Goal: Transaction & Acquisition: Purchase product/service

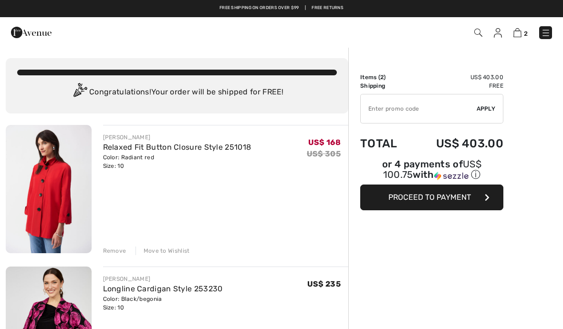
click at [382, 114] on input "TEXT" at bounding box center [419, 109] width 116 height 29
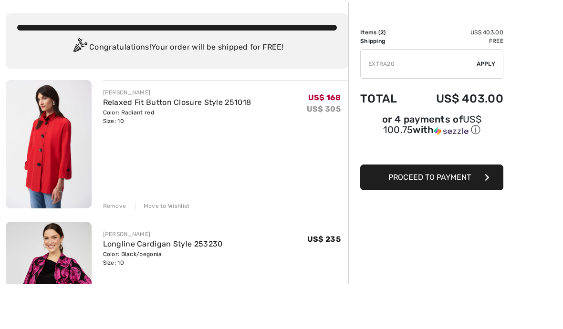
type input "EXTRA20"
click at [492, 105] on span "Apply" at bounding box center [486, 109] width 19 height 9
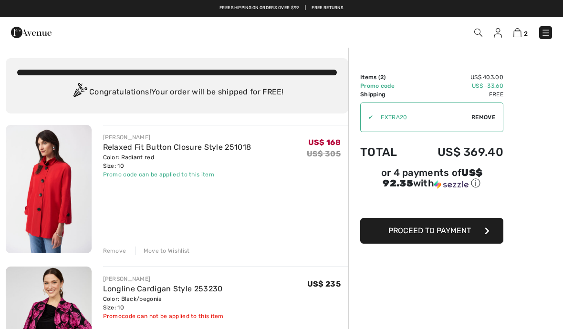
click at [73, 182] on img at bounding box center [49, 189] width 86 height 128
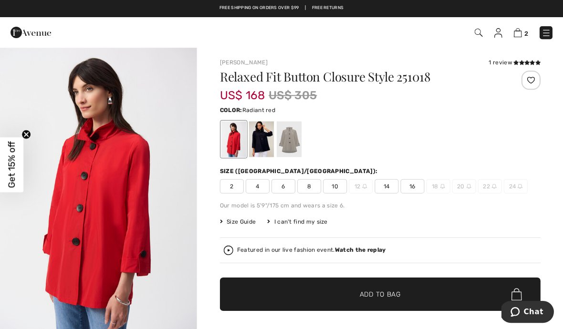
click at [264, 139] on div at bounding box center [261, 139] width 25 height 36
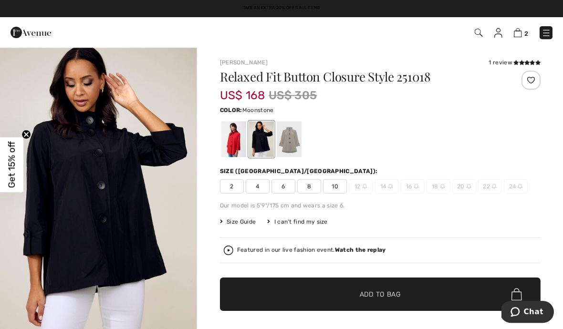
click at [298, 143] on div at bounding box center [289, 139] width 25 height 36
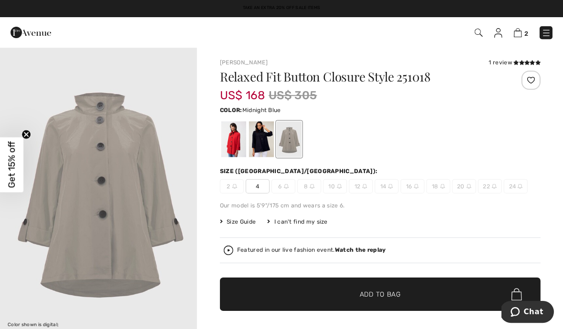
click at [265, 144] on div at bounding box center [261, 139] width 25 height 36
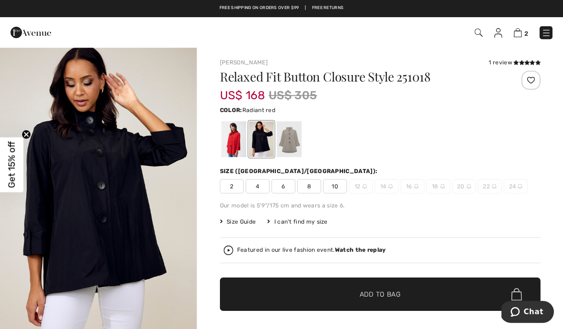
click at [238, 144] on div at bounding box center [234, 139] width 25 height 36
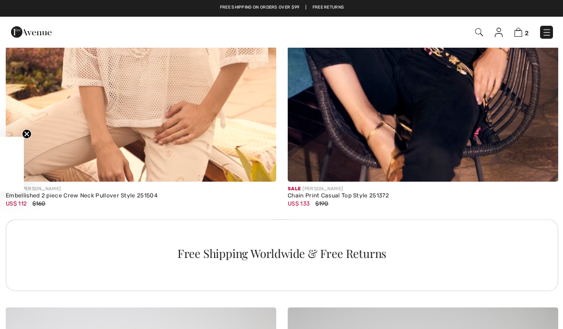
scroll to position [2650, 0]
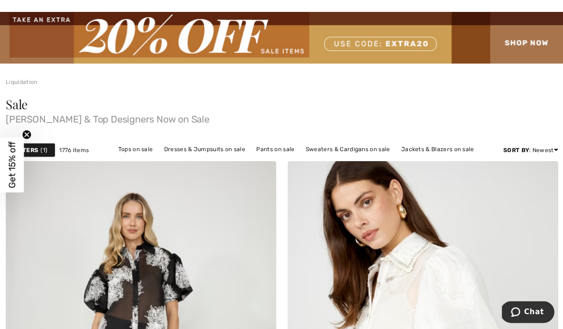
scroll to position [36, 0]
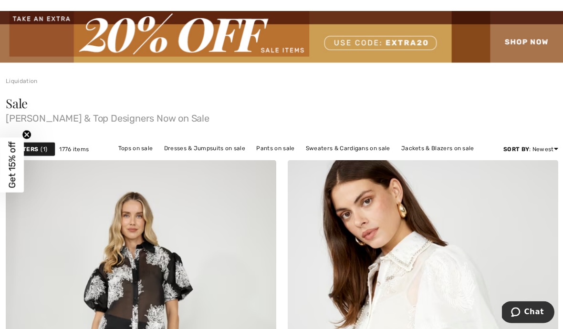
click at [437, 152] on link "Jackets & Blazers on sale" at bounding box center [437, 148] width 83 height 12
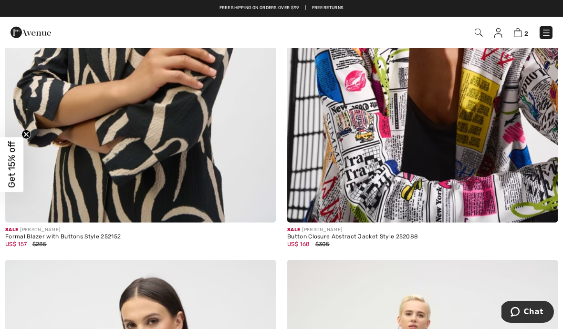
scroll to position [4504, 0]
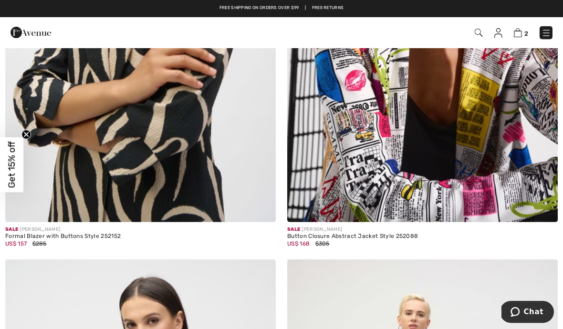
click at [263, 206] on img at bounding box center [261, 207] width 9 height 9
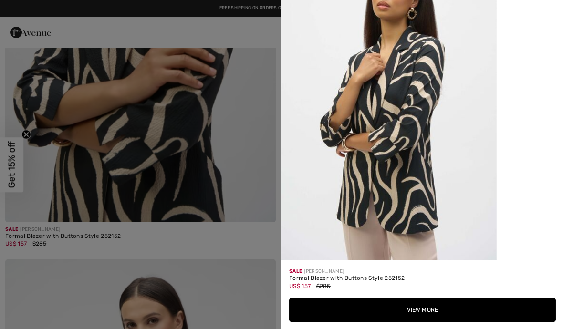
scroll to position [1165, 0]
click at [255, 242] on div at bounding box center [281, 164] width 563 height 329
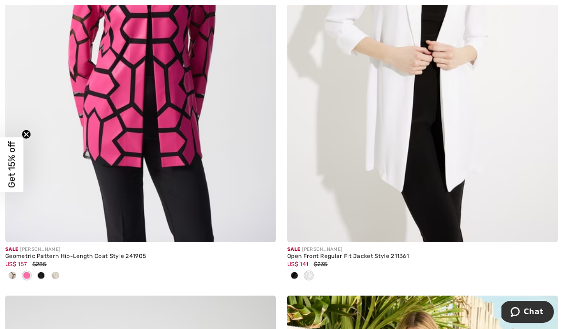
scroll to position [6410, 0]
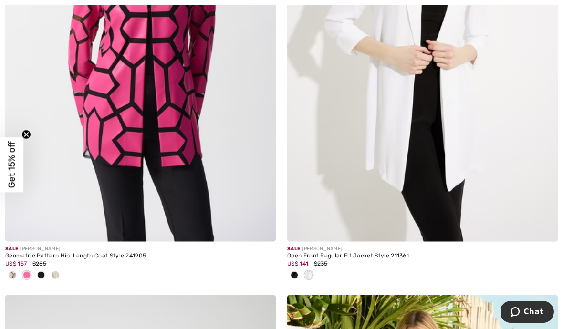
click at [298, 273] on div at bounding box center [294, 276] width 14 height 16
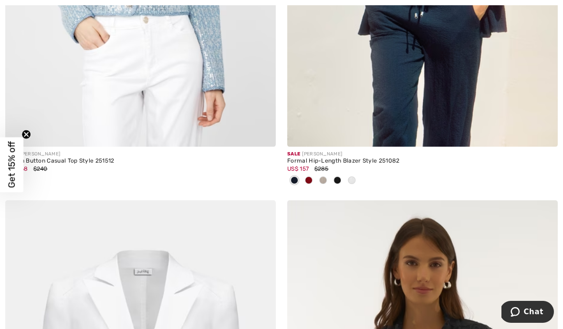
scroll to position [7408, 0]
click at [312, 177] on div at bounding box center [309, 180] width 14 height 16
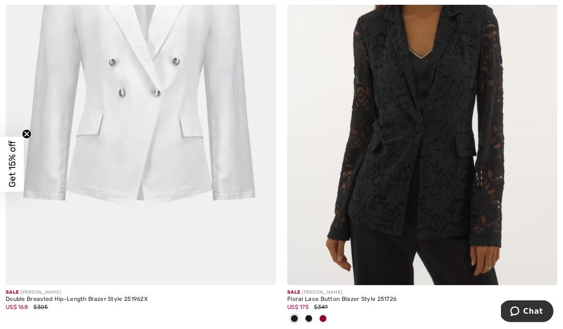
scroll to position [7728, 0]
click at [328, 313] on div at bounding box center [323, 319] width 14 height 16
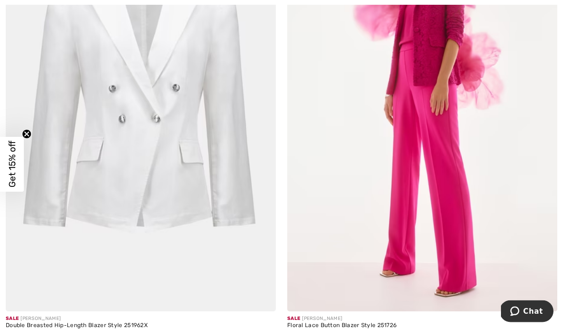
scroll to position [7715, 0]
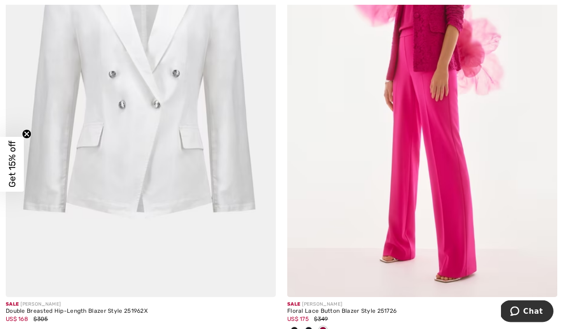
click at [546, 279] on img at bounding box center [543, 283] width 9 height 9
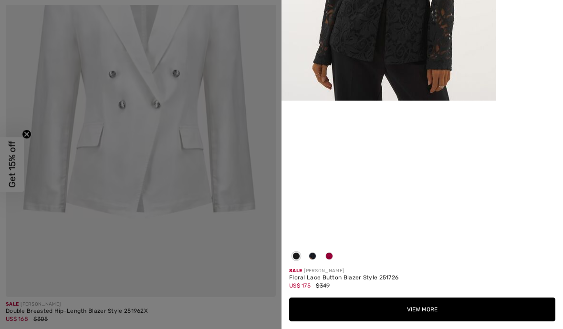
scroll to position [539, 0]
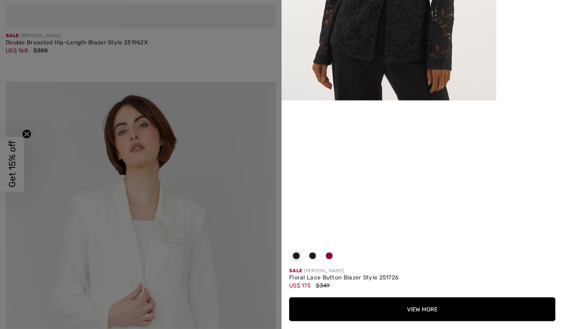
click at [251, 51] on div at bounding box center [281, 164] width 563 height 329
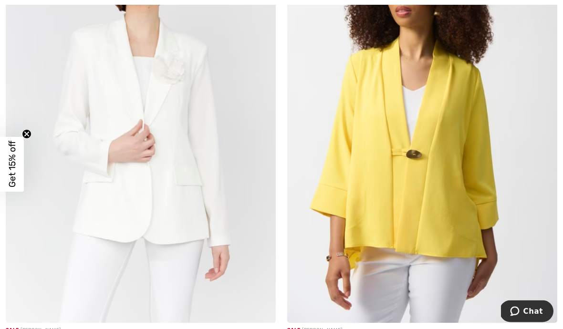
scroll to position [8152, 0]
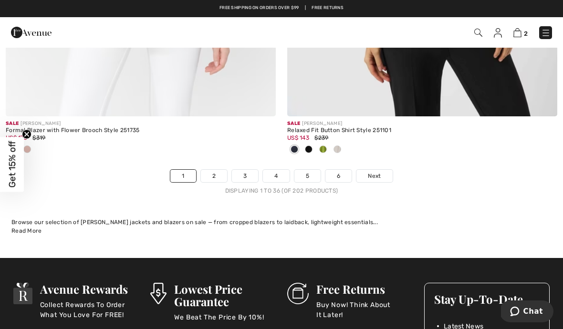
scroll to position [8356, 0]
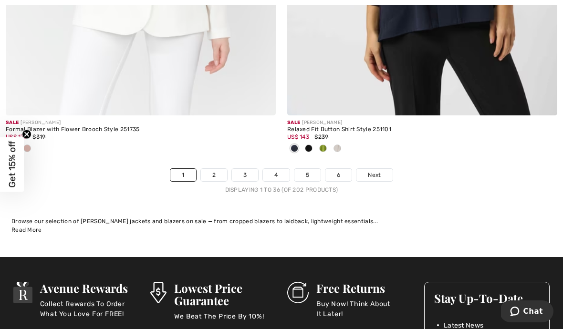
click at [378, 173] on link "Next" at bounding box center [375, 175] width 36 height 12
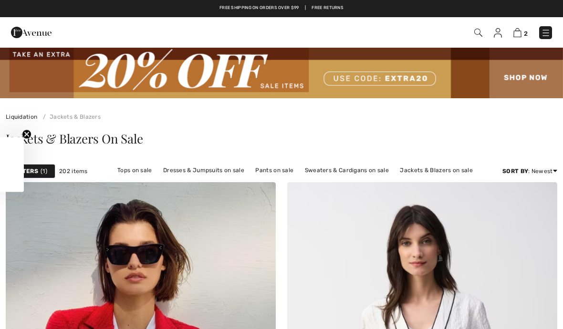
checkbox input "true"
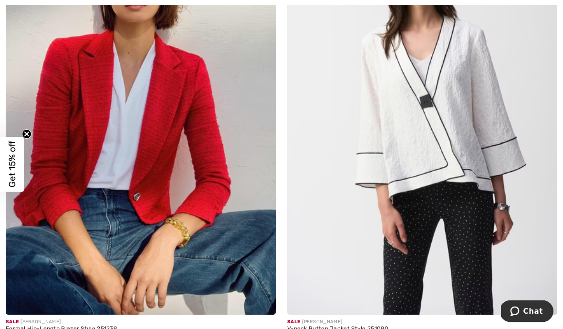
scroll to position [273, 0]
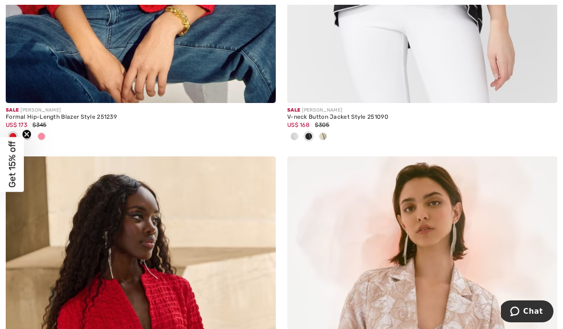
scroll to position [499, 0]
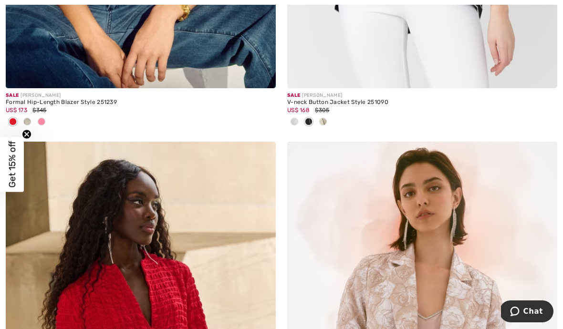
click at [43, 124] on span at bounding box center [42, 122] width 8 height 8
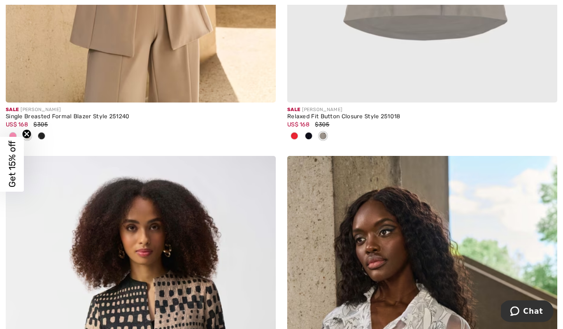
scroll to position [1403, 0]
click at [21, 135] on div at bounding box center [27, 137] width 14 height 16
click at [18, 136] on div at bounding box center [13, 137] width 14 height 16
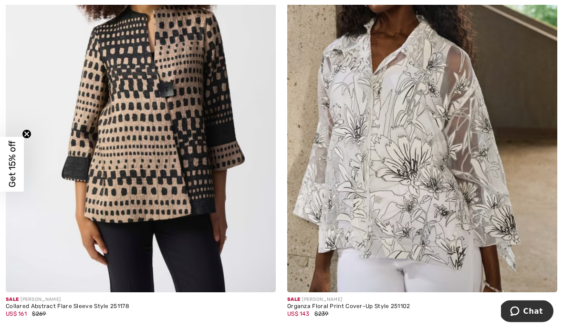
scroll to position [1672, 0]
click at [543, 274] on img at bounding box center [543, 278] width 9 height 9
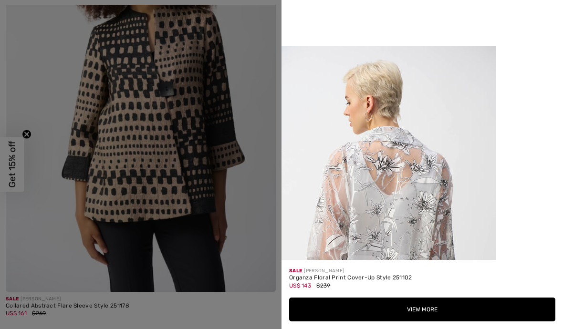
scroll to position [750, 0]
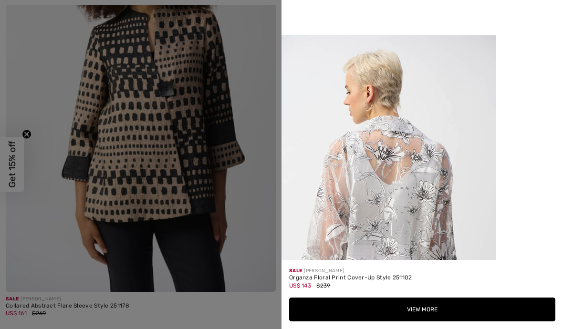
click at [257, 304] on div at bounding box center [281, 164] width 563 height 329
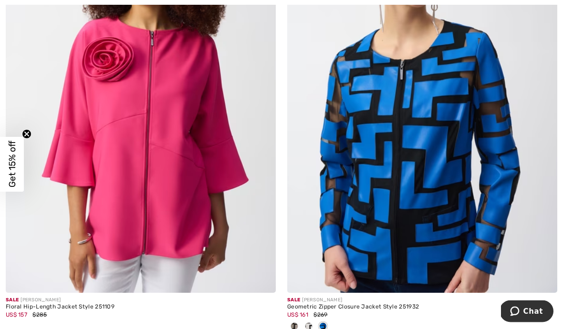
scroll to position [2573, 0]
click at [261, 276] on img at bounding box center [261, 279] width 9 height 9
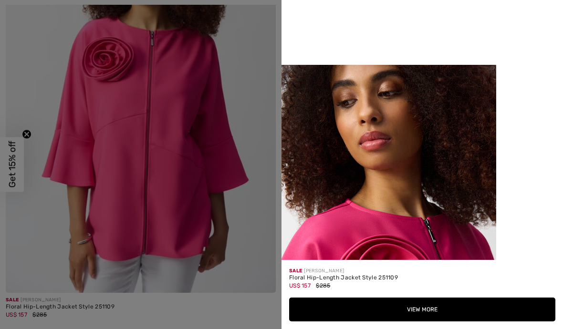
scroll to position [713, 0]
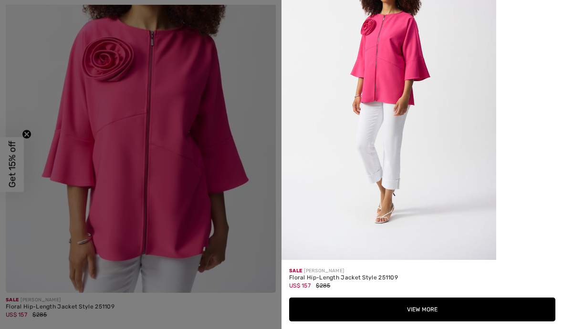
click at [257, 317] on div at bounding box center [281, 164] width 563 height 329
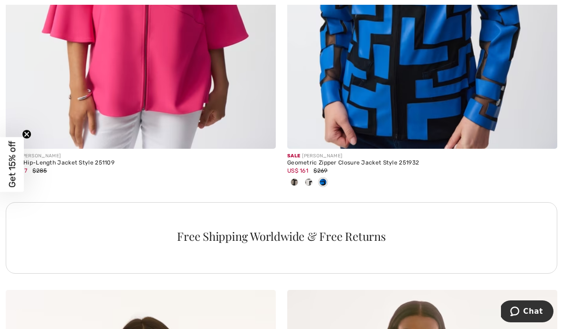
scroll to position [2738, 0]
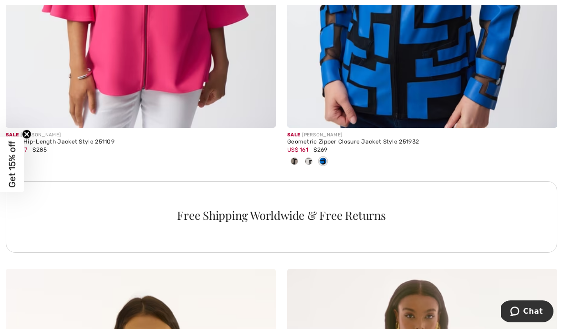
click at [311, 167] on div at bounding box center [309, 162] width 14 height 16
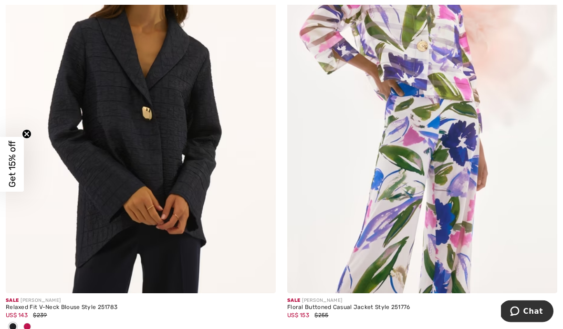
scroll to position [3119, 0]
click at [33, 324] on div at bounding box center [27, 328] width 14 height 16
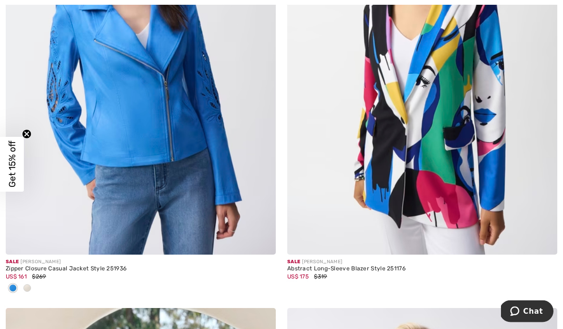
scroll to position [3616, 0]
click at [541, 236] on img at bounding box center [543, 240] width 9 height 9
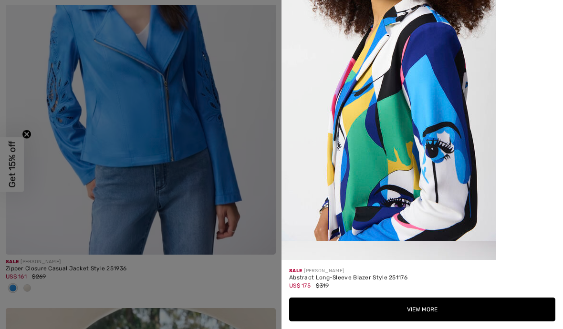
click at [256, 278] on div at bounding box center [281, 164] width 563 height 329
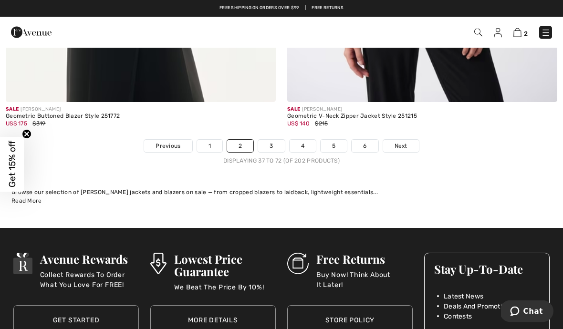
scroll to position [8353, 0]
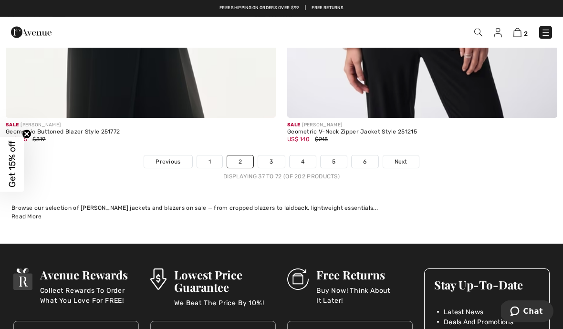
click at [275, 156] on link "3" at bounding box center [271, 162] width 26 height 12
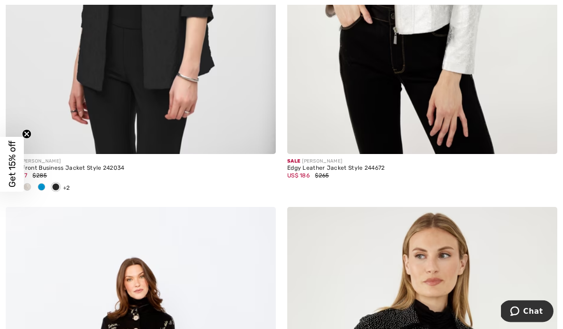
scroll to position [5976, 0]
click at [50, 185] on div at bounding box center [56, 188] width 14 height 16
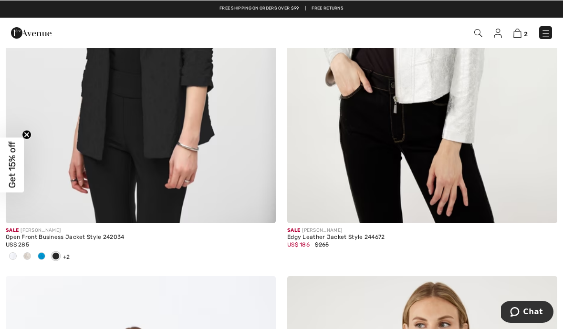
scroll to position [5907, 0]
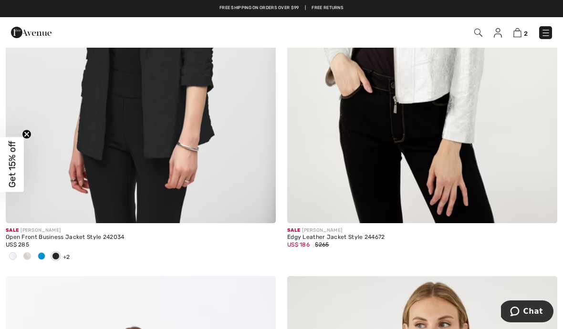
click at [48, 256] on div at bounding box center [41, 257] width 14 height 16
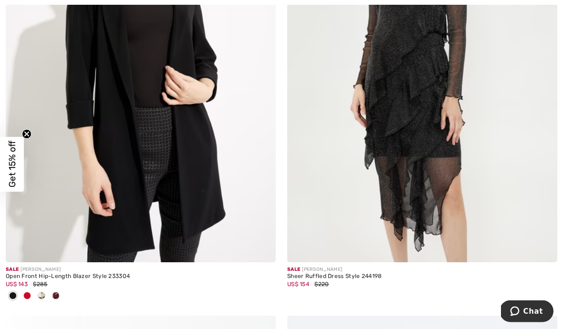
scroll to position [7213, 0]
click at [34, 291] on div at bounding box center [41, 297] width 14 height 16
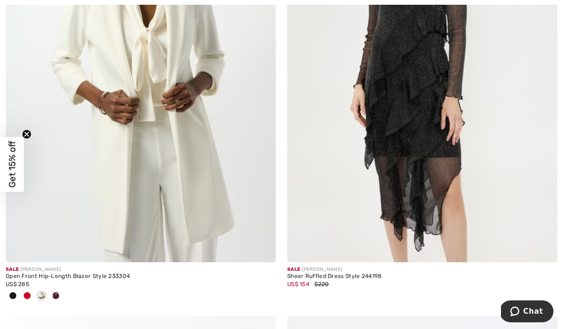
click at [31, 289] on div at bounding box center [27, 297] width 14 height 16
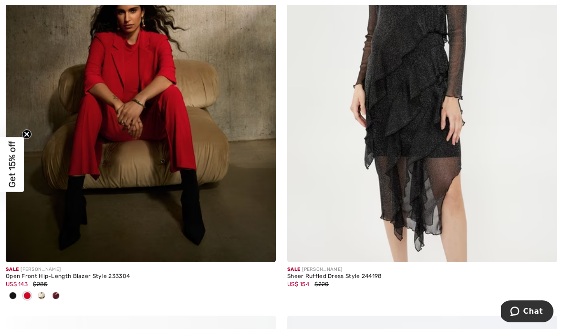
click at [264, 244] on img at bounding box center [261, 248] width 9 height 9
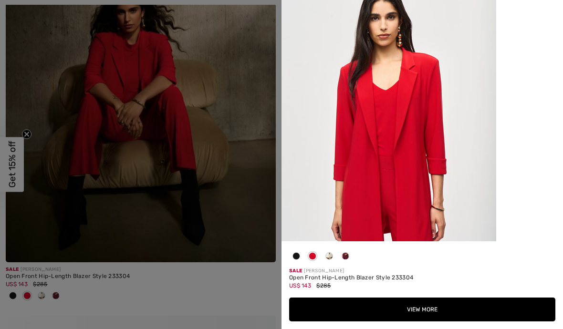
scroll to position [682, 0]
click at [250, 280] on div at bounding box center [281, 164] width 563 height 329
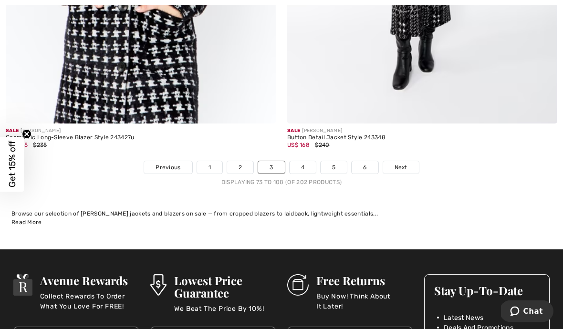
scroll to position [8270, 0]
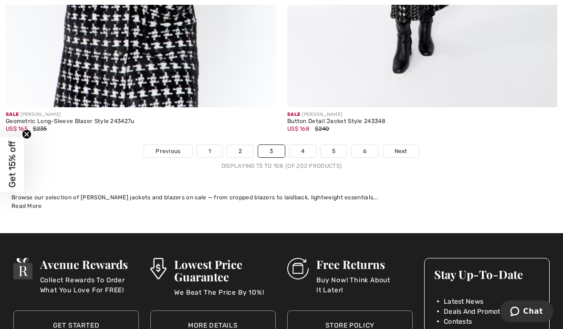
click at [401, 147] on span "Next" at bounding box center [401, 151] width 13 height 9
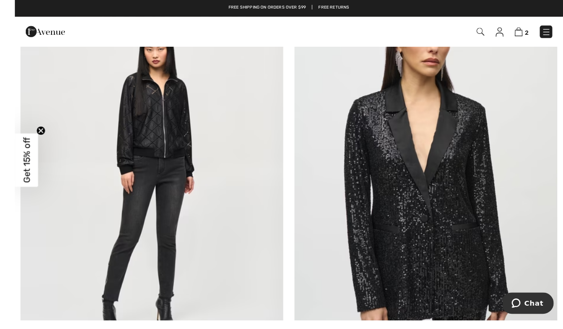
scroll to position [3413, 0]
